Goal: Task Accomplishment & Management: Manage account settings

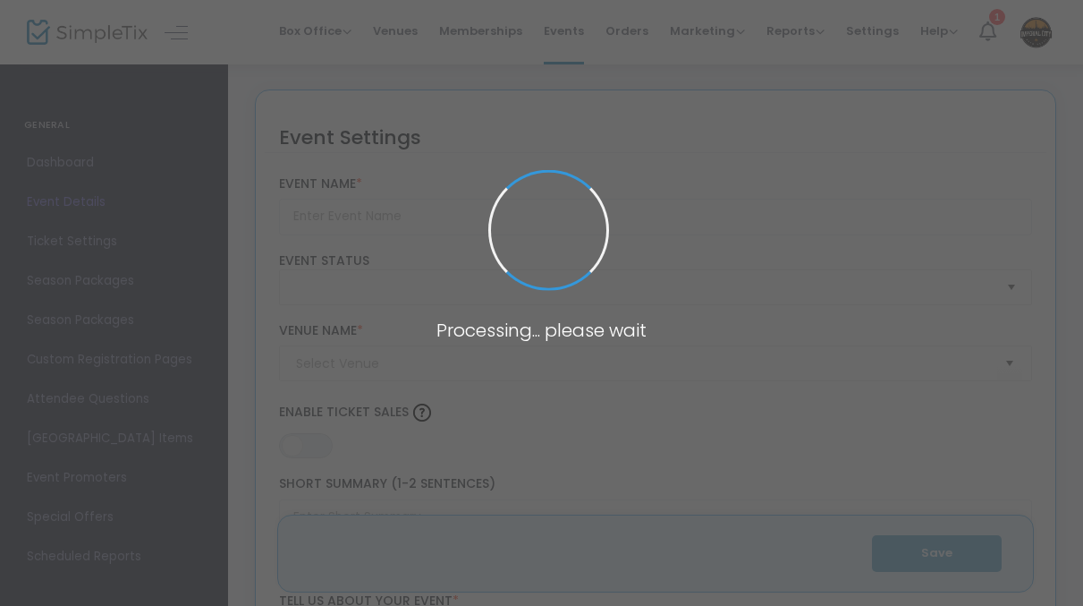
type input "Pasta and Pours"
type textarea "Pastas & Pours – A Night to Savor!Get ready for an evening of incredible food, …"
type input "13.0000 %"
type input "Buy Tickets"
type input "[GEOGRAPHIC_DATA] (ICBH)"
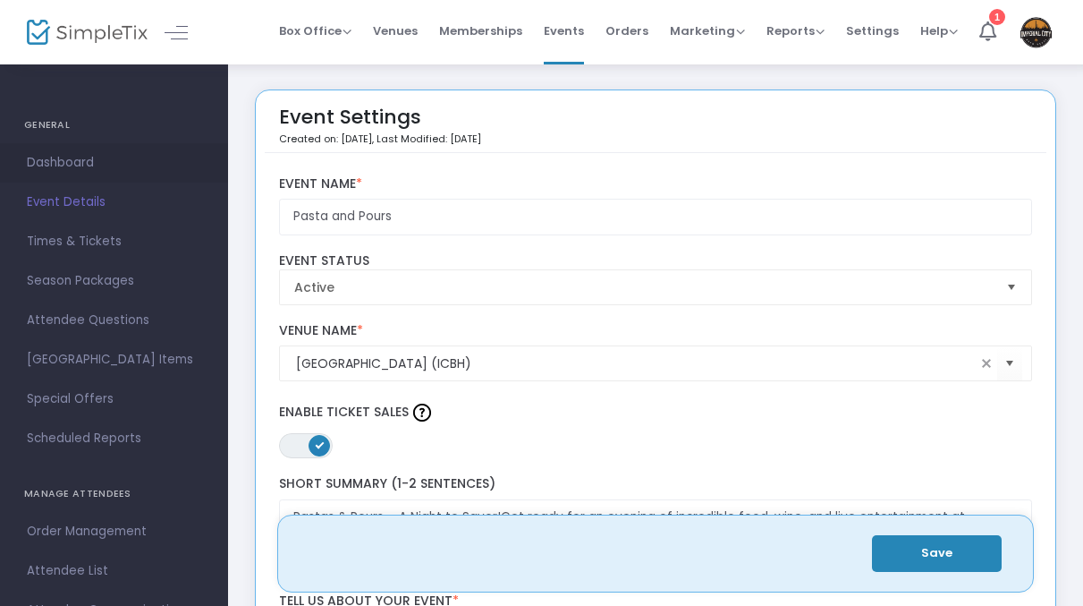
click at [85, 160] on span "Dashboard" at bounding box center [114, 162] width 174 height 23
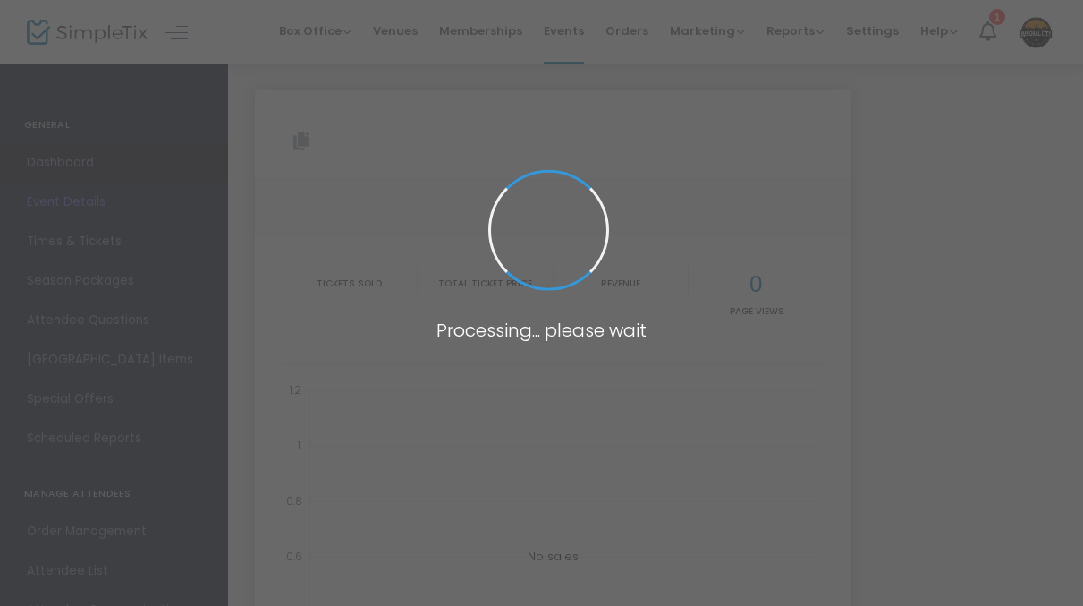
type input "[URL][DOMAIN_NAME]"
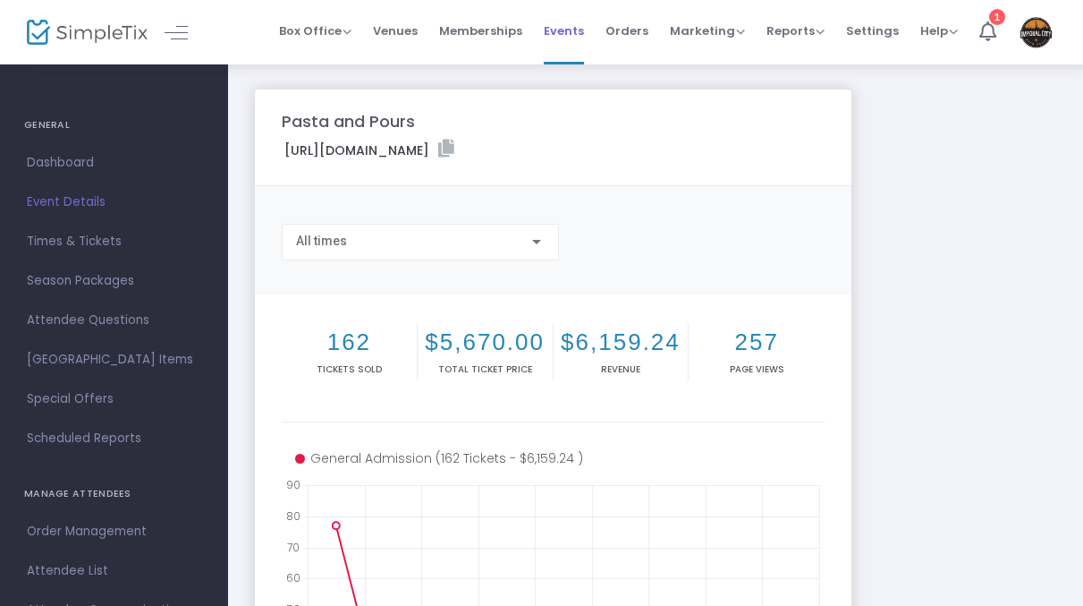
click at [566, 35] on span "Events" at bounding box center [564, 31] width 40 height 46
